Goal: Information Seeking & Learning: Check status

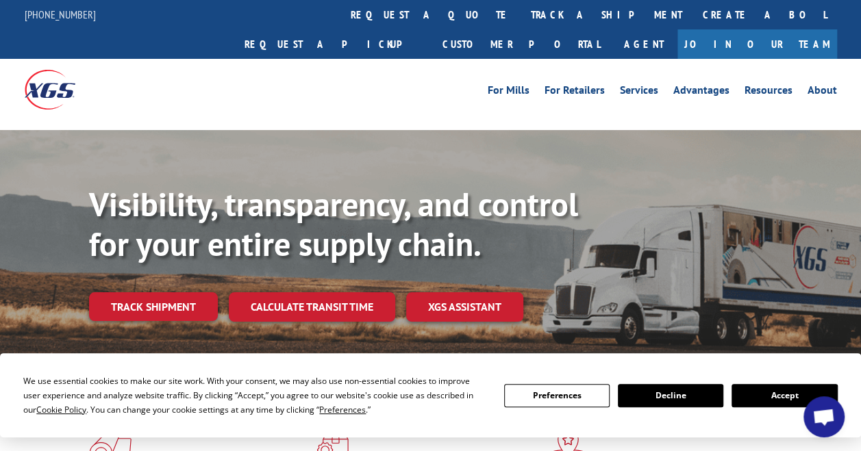
click at [169, 301] on div "Visibility, transparency, and control for your entire supply chain. Track shipm…" at bounding box center [475, 280] width 772 height 191
click at [174, 293] on link "Track shipment" at bounding box center [153, 307] width 129 height 29
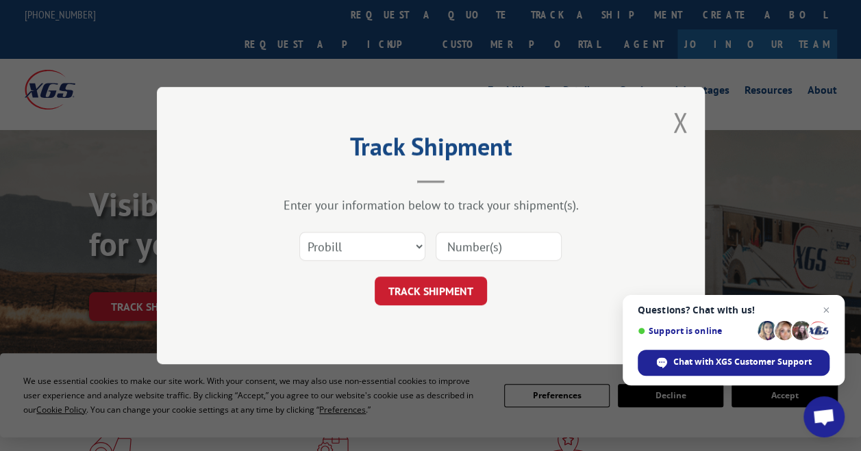
click at [467, 242] on input at bounding box center [499, 246] width 126 height 29
paste input "15340865"
type input "15340865"
click at [412, 249] on select "Select category... Probill BOL PO" at bounding box center [362, 246] width 126 height 29
click at [299, 232] on select "Select category... Probill BOL PO" at bounding box center [362, 246] width 126 height 29
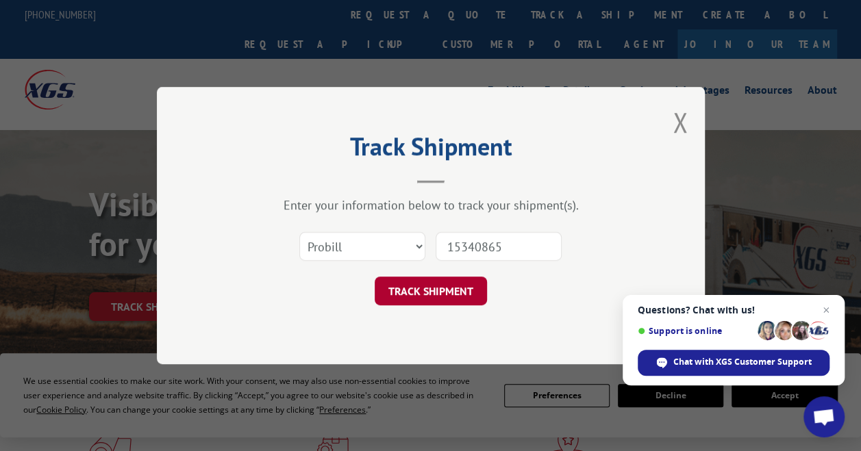
click at [443, 293] on button "TRACK SHIPMENT" at bounding box center [431, 291] width 112 height 29
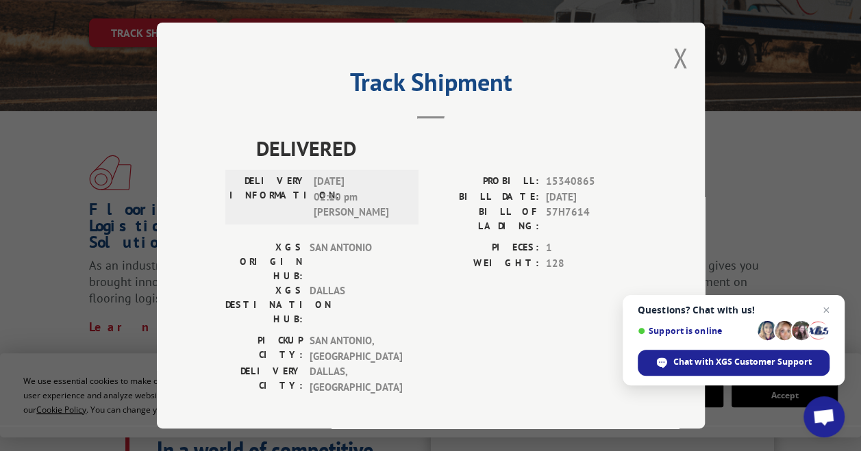
scroll to position [137, 0]
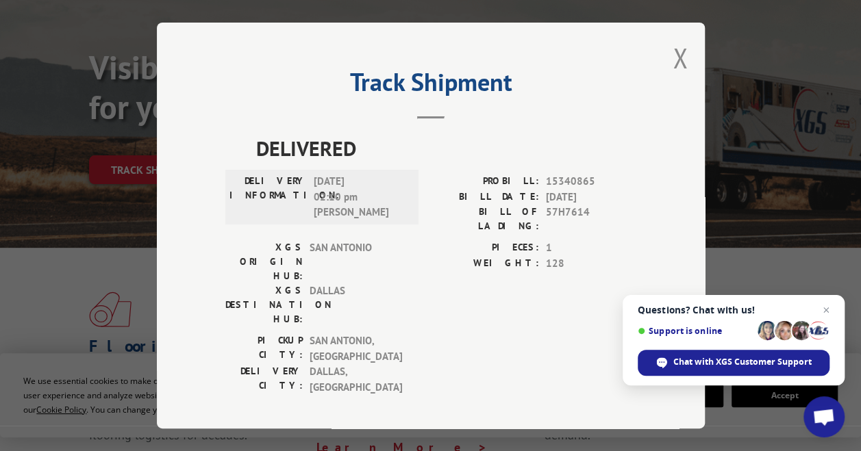
click at [466, 88] on h2 "Track Shipment" at bounding box center [430, 86] width 411 height 26
drag, startPoint x: 419, startPoint y: 112, endPoint x: 433, endPoint y: 126, distance: 19.4
click at [430, 119] on header "Track Shipment" at bounding box center [430, 96] width 411 height 47
click at [433, 127] on div "Track Shipment DELIVERED DELIVERY INFORMATION: [DATE] 02:10 pm [PERSON_NAME]: 1…" at bounding box center [431, 226] width 548 height 406
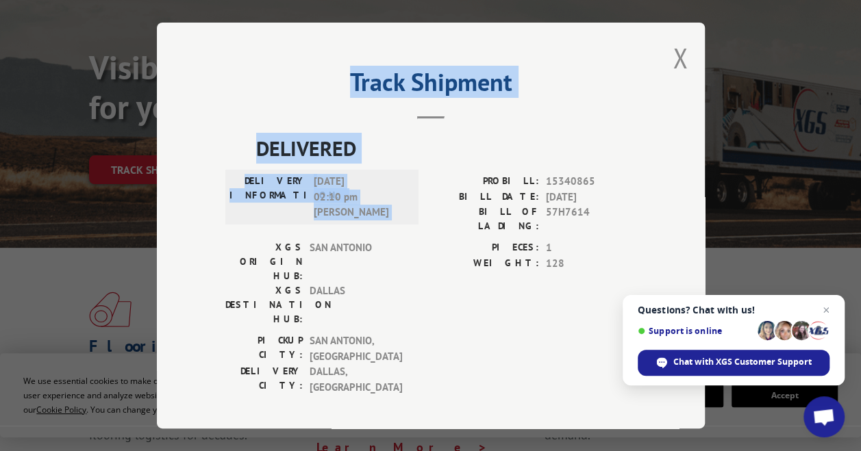
drag, startPoint x: 432, startPoint y: 120, endPoint x: 434, endPoint y: 157, distance: 37.1
click at [434, 157] on div "Track Shipment DELIVERED DELIVERY INFORMATION: [DATE] 02:10 pm [PERSON_NAME]: 1…" at bounding box center [431, 226] width 548 height 406
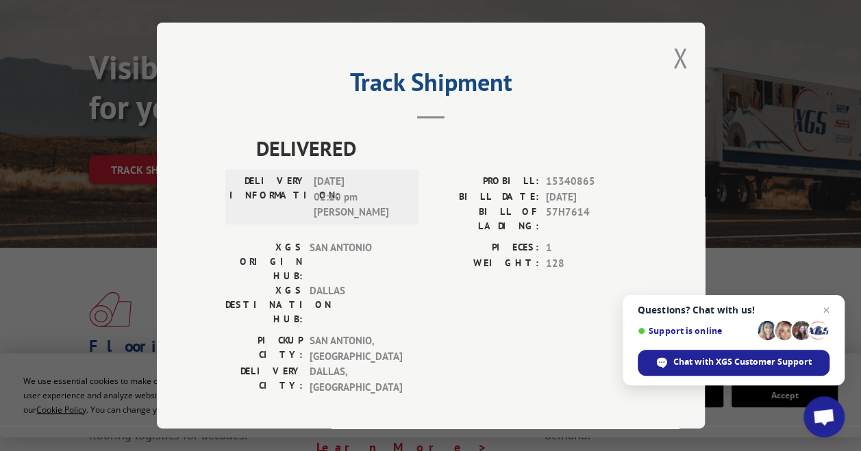
drag, startPoint x: 434, startPoint y: 157, endPoint x: 480, endPoint y: 186, distance: 53.6
click at [480, 186] on label "PROBILL:" at bounding box center [485, 182] width 108 height 16
